Goal: Register for event/course

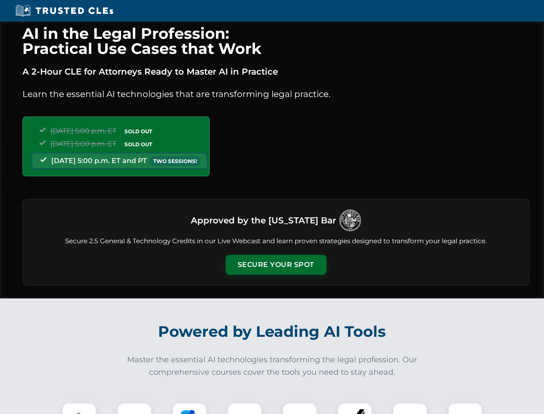
click at [276, 265] on button "Secure Your Spot" at bounding box center [276, 265] width 101 height 20
click at [79, 408] on img at bounding box center [79, 419] width 25 height 25
